Goal: Information Seeking & Learning: Learn about a topic

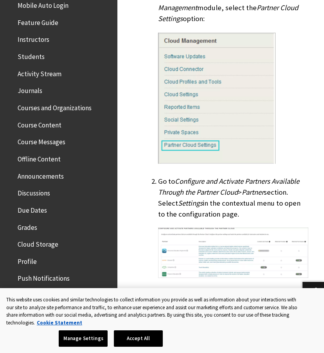
scroll to position [741, 0]
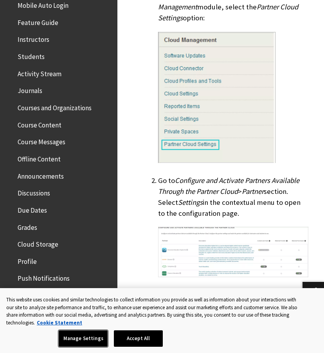
click at [74, 345] on button "Manage Settings" at bounding box center [83, 339] width 49 height 16
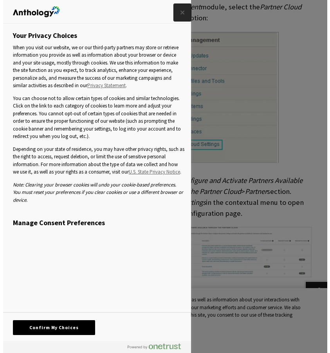
scroll to position [742, 0]
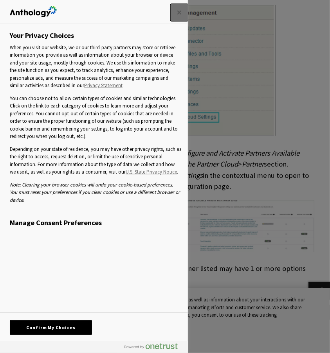
click at [178, 7] on button "Close" at bounding box center [179, 12] width 17 height 17
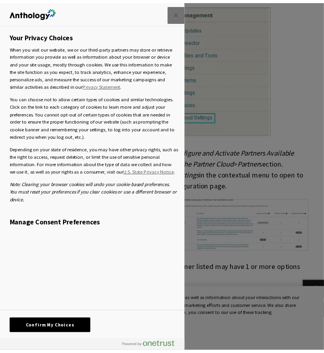
scroll to position [741, 0]
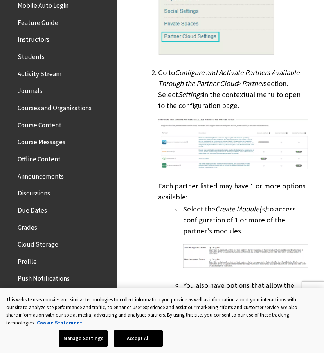
click at [309, 283] on button "Download alternative formats ..." at bounding box center [313, 291] width 22 height 19
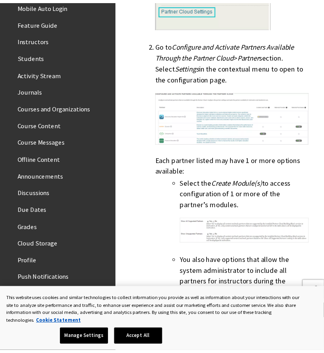
scroll to position [849, 0]
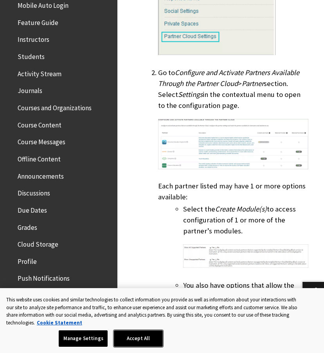
click at [136, 341] on button "Accept All" at bounding box center [138, 339] width 49 height 16
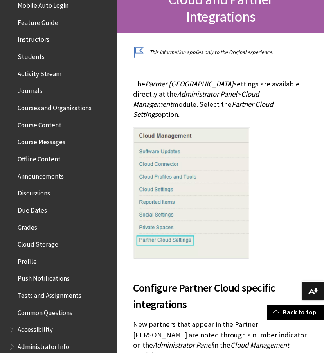
scroll to position [182, 0]
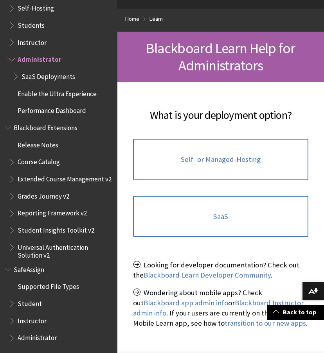
scroll to position [99, 0]
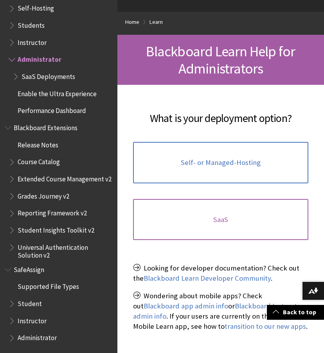
click at [192, 207] on link "SaaS" at bounding box center [220, 219] width 175 height 41
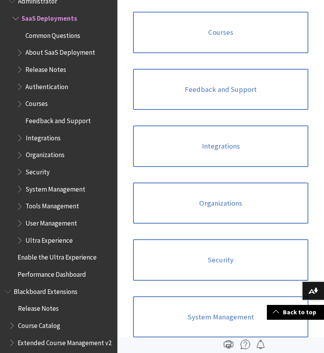
scroll to position [641, 0]
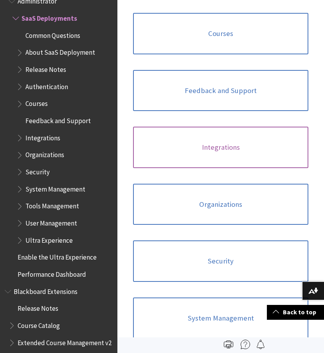
click at [224, 138] on link "Integrations" at bounding box center [220, 147] width 175 height 41
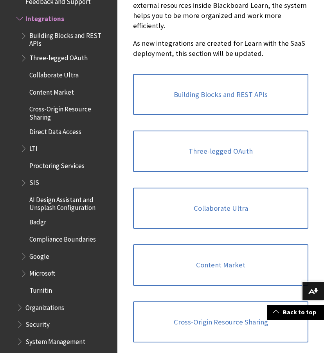
scroll to position [254, 0]
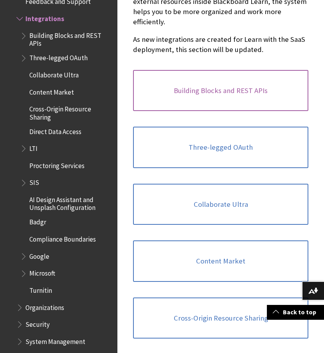
click at [205, 80] on link "Building Blocks and REST APIs" at bounding box center [220, 90] width 175 height 41
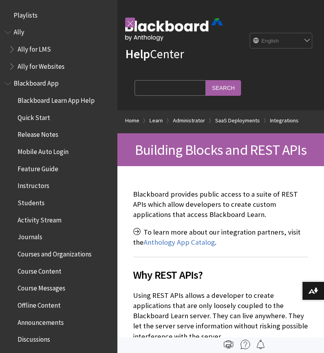
scroll to position [942, 0]
